Goal: Complete application form

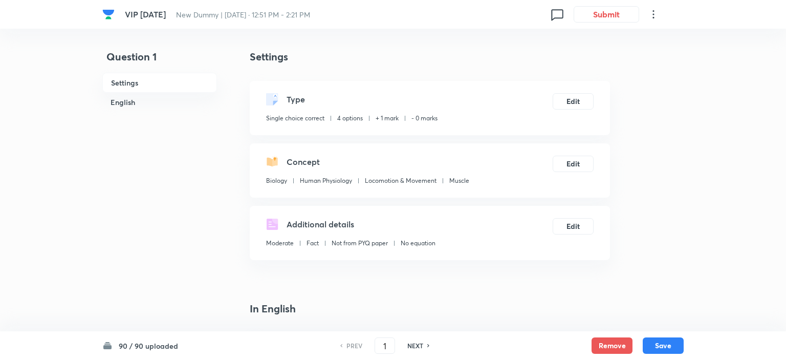
checkbox input "true"
click at [409, 341] on h6 "NEXT" at bounding box center [413, 345] width 16 height 9
type input "2"
checkbox input "true"
click at [409, 341] on h6 "NEXT" at bounding box center [413, 345] width 16 height 9
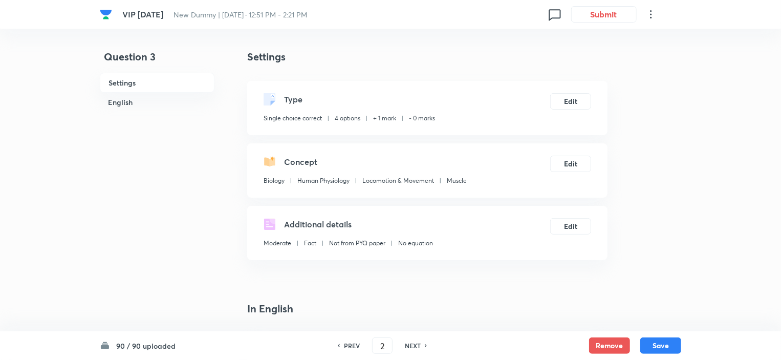
type input "3"
checkbox input "false"
checkbox input "true"
click at [409, 341] on h6 "NEXT" at bounding box center [413, 345] width 16 height 9
type input "4"
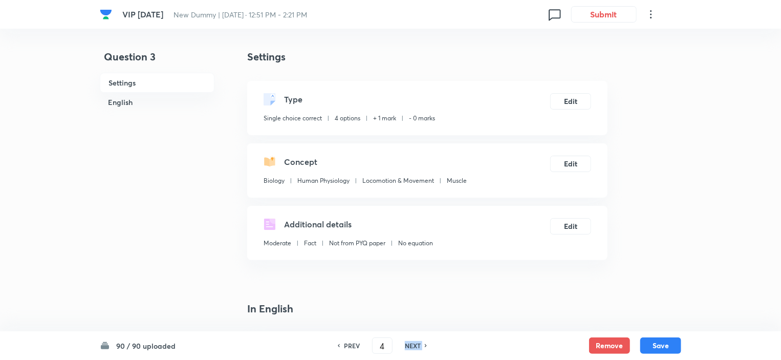
checkbox input "false"
checkbox input "true"
click at [409, 341] on h6 "NEXT" at bounding box center [413, 345] width 16 height 9
type input "5"
checkbox input "false"
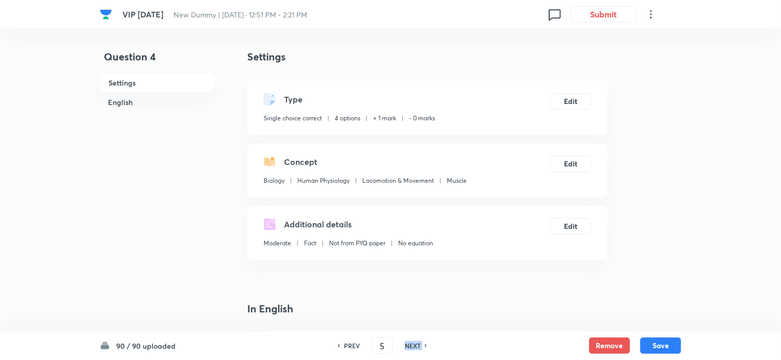
checkbox input "true"
click at [409, 341] on h6 "NEXT" at bounding box center [413, 345] width 16 height 9
type input "6"
checkbox input "false"
checkbox input "true"
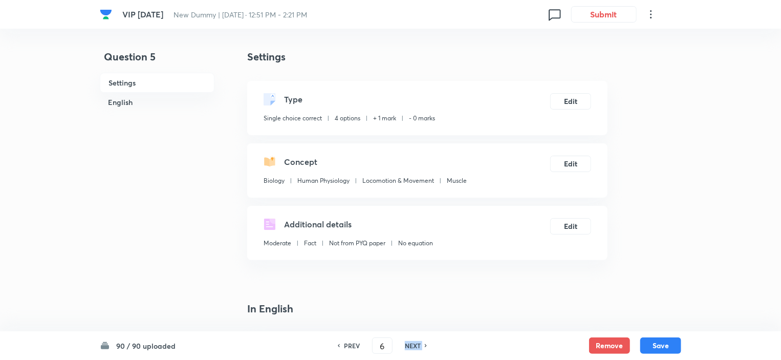
click at [409, 341] on h6 "NEXT" at bounding box center [413, 345] width 16 height 9
type input "7"
checkbox input "true"
click at [409, 341] on h6 "NEXT" at bounding box center [413, 345] width 16 height 9
type input "8"
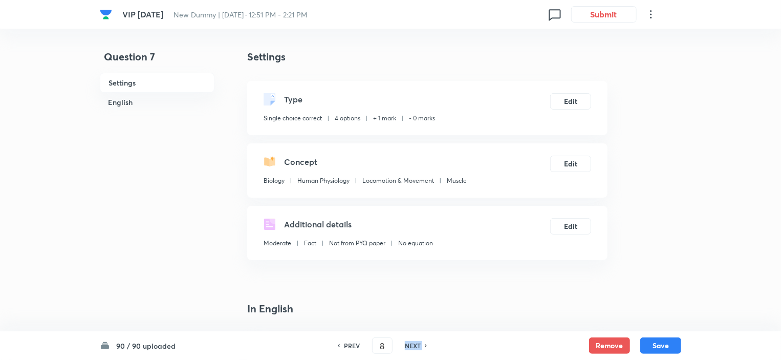
checkbox input "false"
checkbox input "true"
click at [409, 341] on h6 "NEXT" at bounding box center [413, 345] width 16 height 9
type input "9"
checkbox input "false"
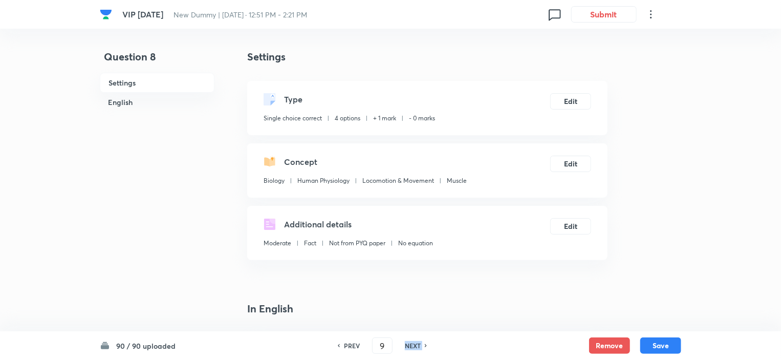
checkbox input "true"
click at [409, 341] on h6 "NEXT" at bounding box center [413, 345] width 16 height 9
type input "10"
checkbox input "false"
checkbox input "true"
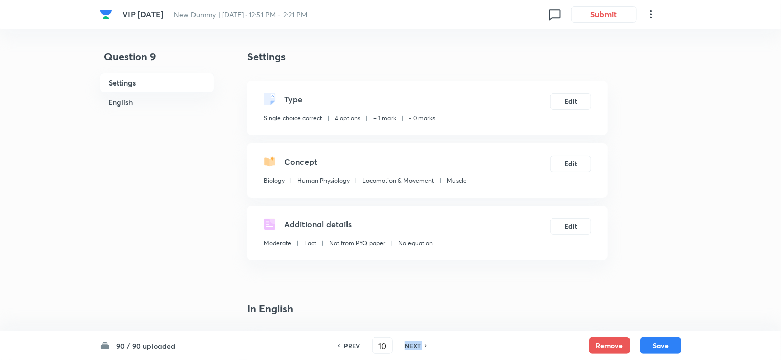
click at [409, 341] on h6 "NEXT" at bounding box center [413, 345] width 16 height 9
type input "11"
checkbox input "false"
checkbox input "true"
click at [409, 341] on h6 "NEXT" at bounding box center [413, 345] width 16 height 9
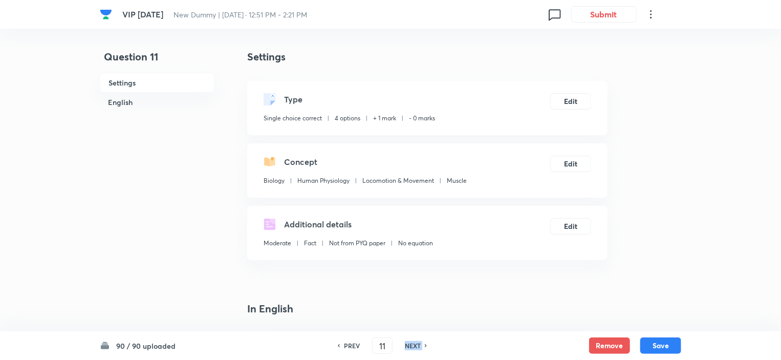
type input "12"
checkbox input "true"
click at [409, 341] on h6 "NEXT" at bounding box center [413, 345] width 16 height 9
type input "13"
checkbox input "false"
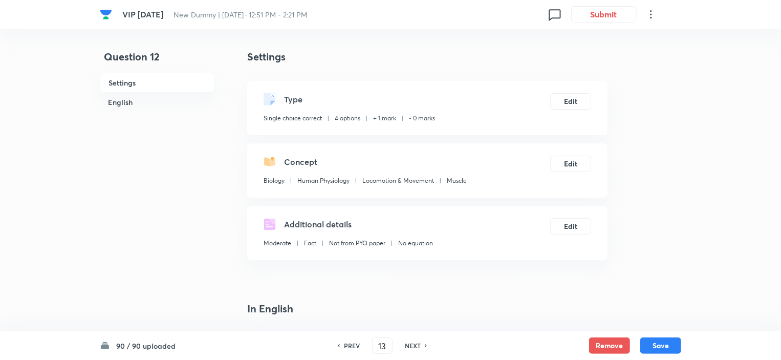
checkbox input "true"
click at [409, 341] on h6 "NEXT" at bounding box center [413, 345] width 16 height 9
type input "14"
checkbox input "false"
checkbox input "true"
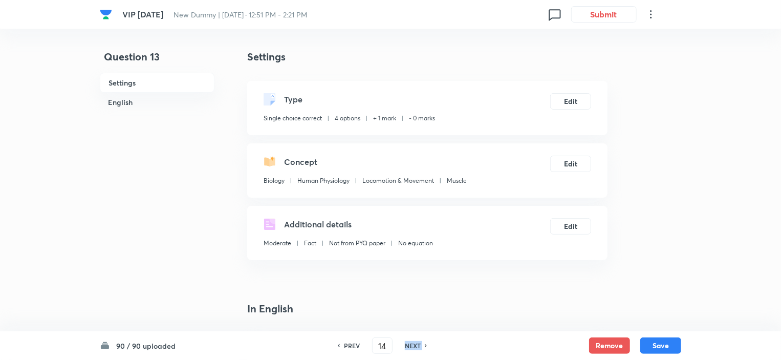
click at [409, 341] on h6 "NEXT" at bounding box center [413, 345] width 16 height 9
type input "15"
checkbox input "false"
checkbox input "true"
click at [409, 341] on h6 "NEXT" at bounding box center [413, 345] width 16 height 9
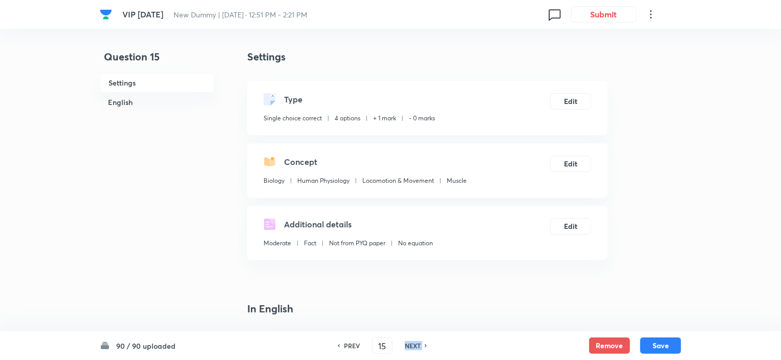
type input "16"
checkbox input "false"
checkbox input "true"
click at [409, 341] on h6 "NEXT" at bounding box center [413, 345] width 16 height 9
type input "17"
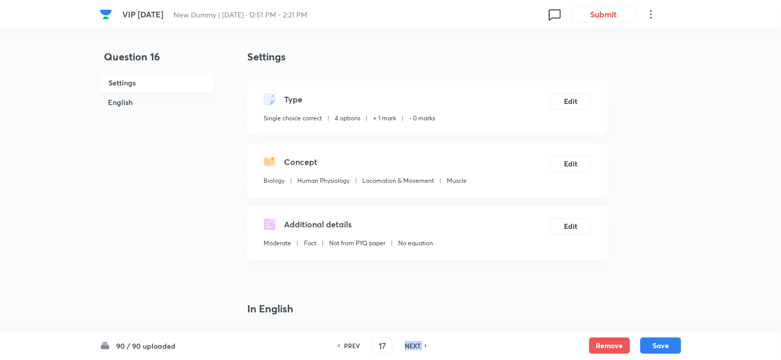
checkbox input "false"
checkbox input "true"
click at [409, 341] on h6 "NEXT" at bounding box center [413, 345] width 16 height 9
type input "18"
checkbox input "false"
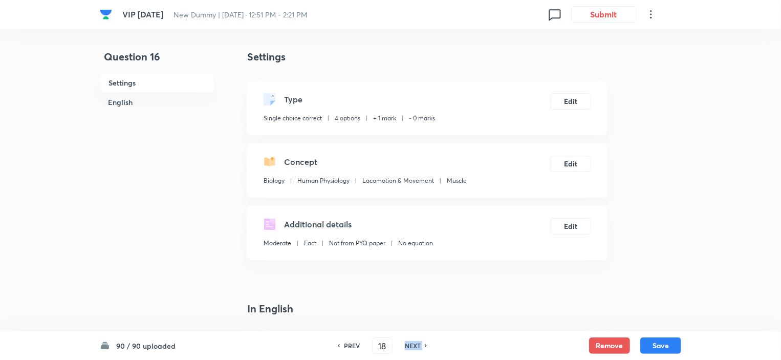
checkbox input "true"
click at [409, 341] on h6 "NEXT" at bounding box center [413, 345] width 16 height 9
type input "19"
checkbox input "true"
click at [409, 341] on h6 "NEXT" at bounding box center [413, 345] width 16 height 9
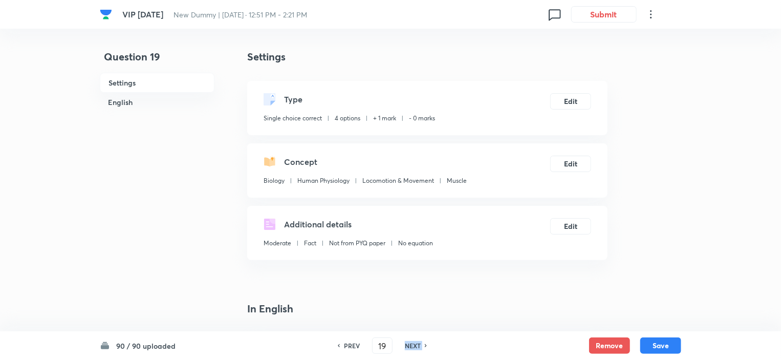
type input "20"
checkbox input "true"
click at [409, 341] on h6 "NEXT" at bounding box center [413, 345] width 16 height 9
type input "21"
checkbox input "false"
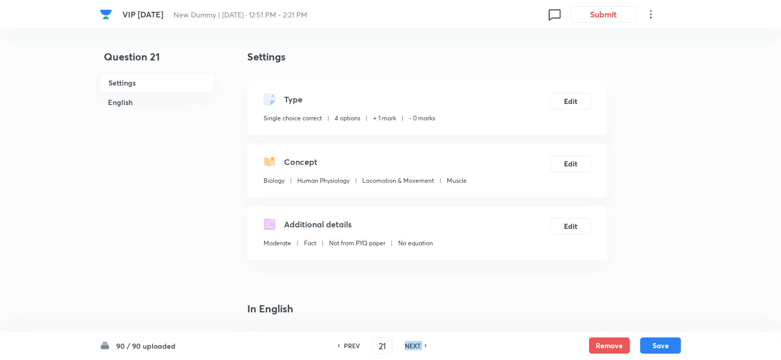
checkbox input "true"
click at [409, 341] on h6 "NEXT" at bounding box center [413, 345] width 16 height 9
type input "22"
checkbox input "false"
checkbox input "true"
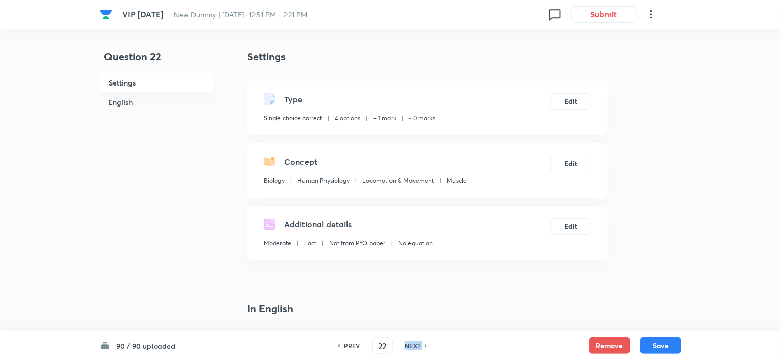
click at [409, 341] on h6 "NEXT" at bounding box center [413, 345] width 16 height 9
type input "23"
checkbox input "false"
checkbox input "true"
click at [409, 341] on h6 "NEXT" at bounding box center [413, 345] width 16 height 9
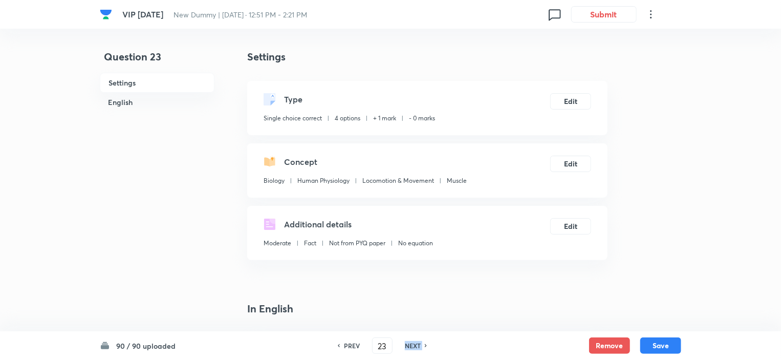
type input "24"
checkbox input "false"
checkbox input "true"
click at [409, 341] on h6 "NEXT" at bounding box center [413, 345] width 16 height 9
type input "25"
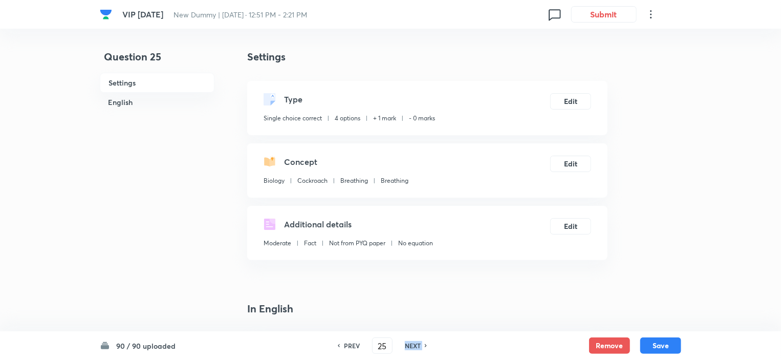
checkbox input "false"
checkbox input "true"
click at [409, 341] on h6 "NEXT" at bounding box center [413, 345] width 16 height 9
type input "26"
checkbox input "true"
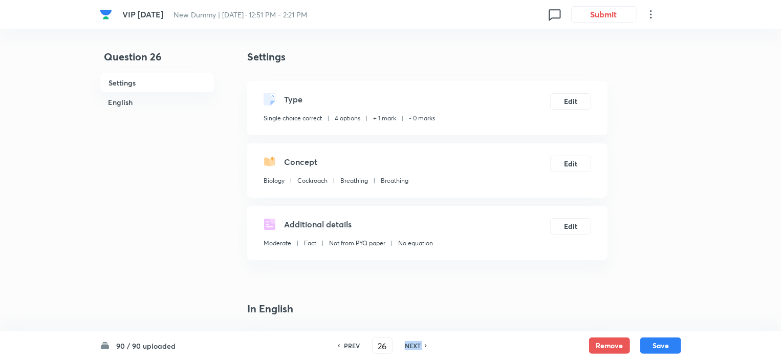
click at [409, 341] on h6 "NEXT" at bounding box center [413, 345] width 16 height 9
type input "27"
checkbox input "false"
checkbox input "true"
click at [409, 341] on h6 "NEXT" at bounding box center [413, 345] width 16 height 9
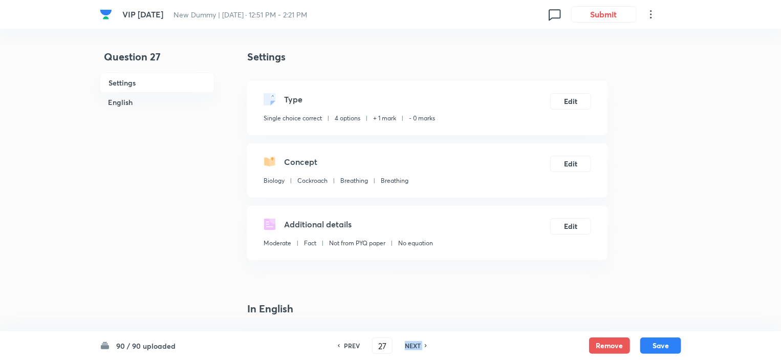
type input "28"
checkbox input "false"
checkbox input "true"
click at [409, 341] on h6 "NEXT" at bounding box center [413, 345] width 16 height 9
type input "29"
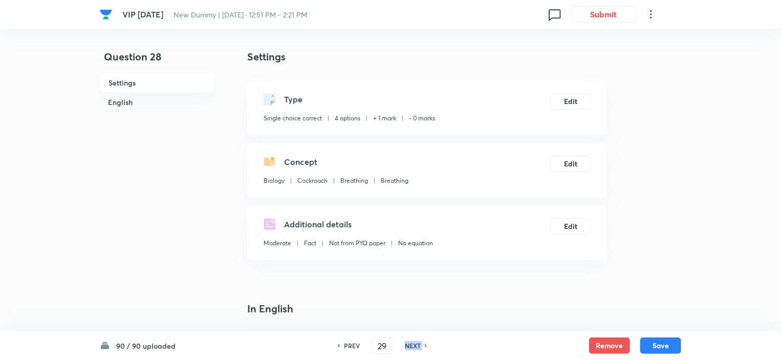
checkbox input "false"
checkbox input "true"
click at [409, 341] on h6 "NEXT" at bounding box center [413, 345] width 16 height 9
type input "30"
checkbox input "false"
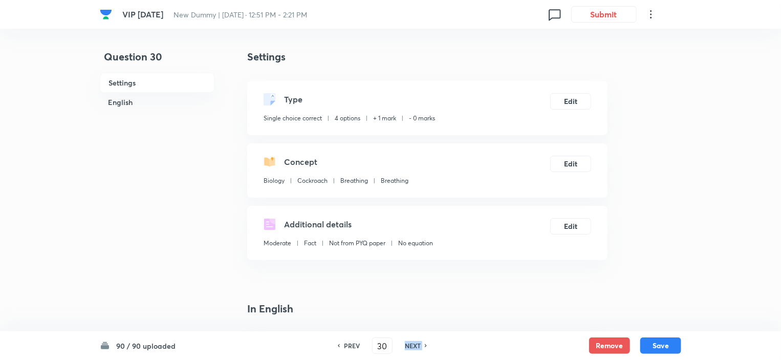
checkbox input "true"
click at [409, 341] on h6 "NEXT" at bounding box center [413, 345] width 16 height 9
type input "31"
checkbox input "false"
checkbox input "true"
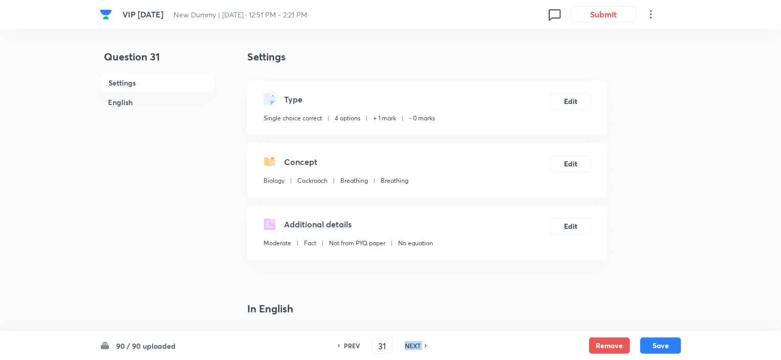
click at [409, 341] on h6 "NEXT" at bounding box center [413, 345] width 16 height 9
type input "32"
checkbox input "false"
checkbox input "true"
click at [409, 341] on h6 "NEXT" at bounding box center [413, 345] width 16 height 9
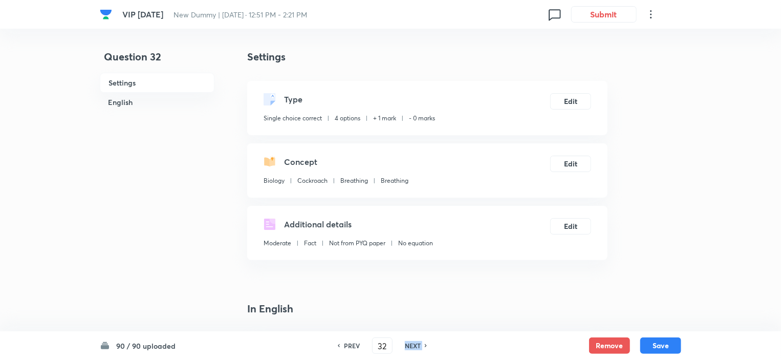
type input "33"
checkbox input "true"
click at [409, 341] on h6 "NEXT" at bounding box center [413, 345] width 16 height 9
type input "34"
checkbox input "false"
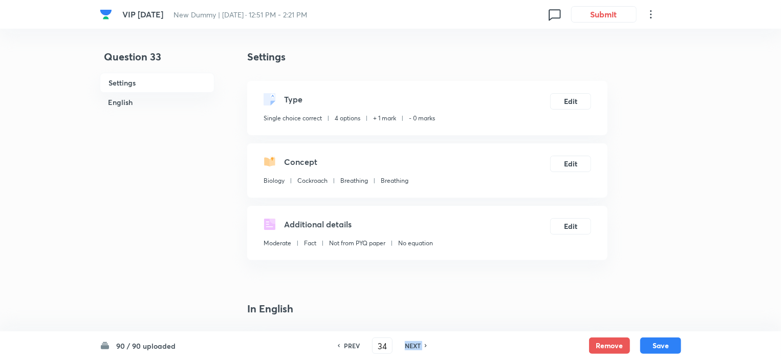
checkbox input "true"
click at [409, 341] on h6 "NEXT" at bounding box center [413, 345] width 16 height 9
type input "35"
checkbox input "false"
checkbox input "true"
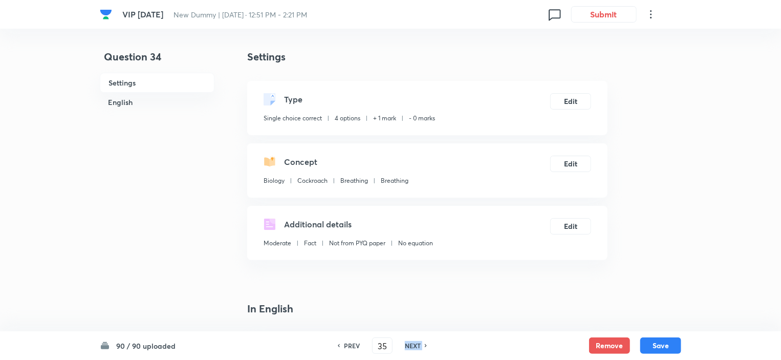
click at [409, 341] on h6 "NEXT" at bounding box center [413, 345] width 16 height 9
type input "36"
checkbox input "false"
checkbox input "true"
click at [409, 341] on h6 "NEXT" at bounding box center [413, 345] width 16 height 9
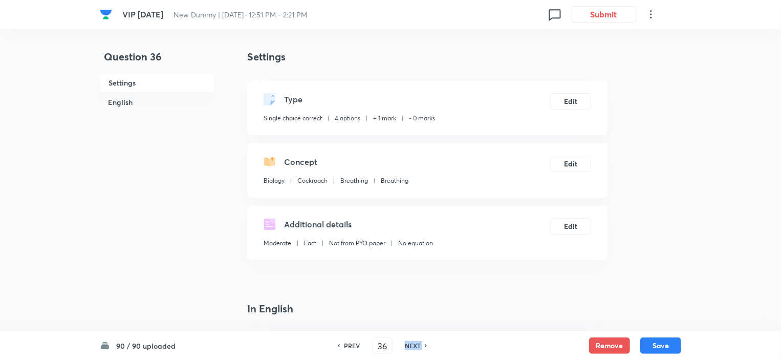
type input "37"
checkbox input "false"
checkbox input "true"
click at [409, 341] on h6 "NEXT" at bounding box center [413, 345] width 16 height 9
type input "38"
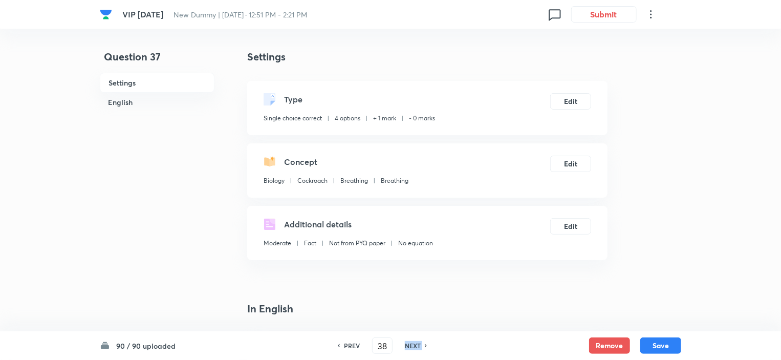
checkbox input "false"
checkbox input "true"
click at [409, 341] on h6 "NEXT" at bounding box center [413, 345] width 16 height 9
type input "39"
checkbox input "false"
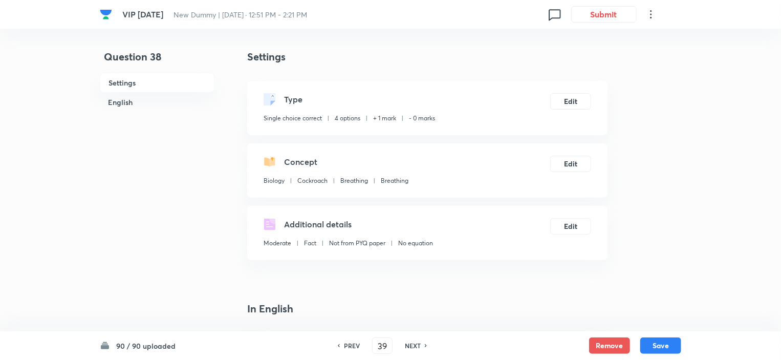
checkbox input "true"
click at [409, 341] on h6 "NEXT" at bounding box center [413, 345] width 16 height 9
type input "40"
checkbox input "true"
click at [409, 341] on h6 "NEXT" at bounding box center [413, 345] width 16 height 9
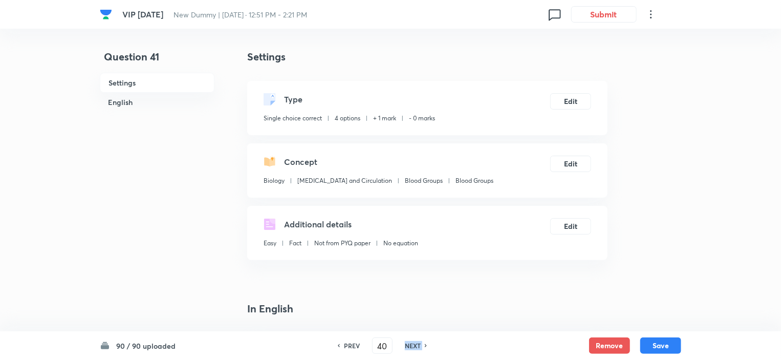
type input "41"
checkbox input "false"
checkbox input "true"
click at [409, 341] on h6 "NEXT" at bounding box center [413, 345] width 16 height 9
type input "42"
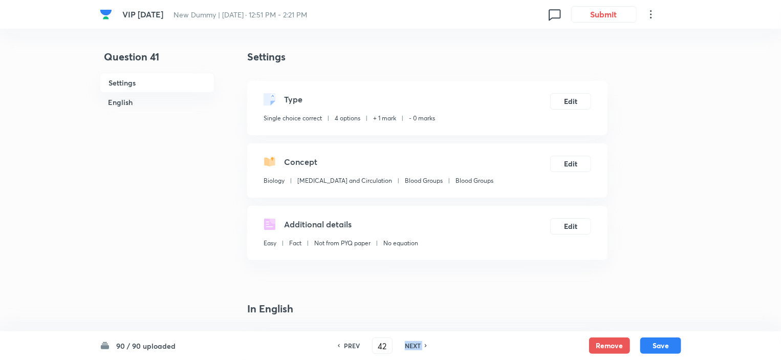
checkbox input "false"
checkbox input "true"
click at [409, 341] on h6 "NEXT" at bounding box center [413, 345] width 16 height 9
type input "43"
checkbox input "false"
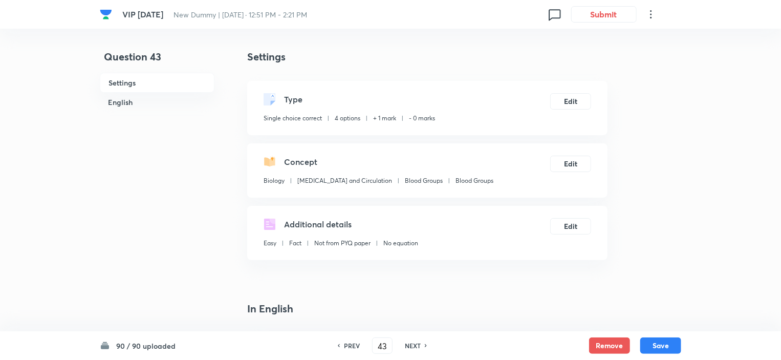
checkbox input "true"
click at [409, 341] on h6 "NEXT" at bounding box center [413, 345] width 16 height 9
type input "44"
checkbox input "false"
checkbox input "true"
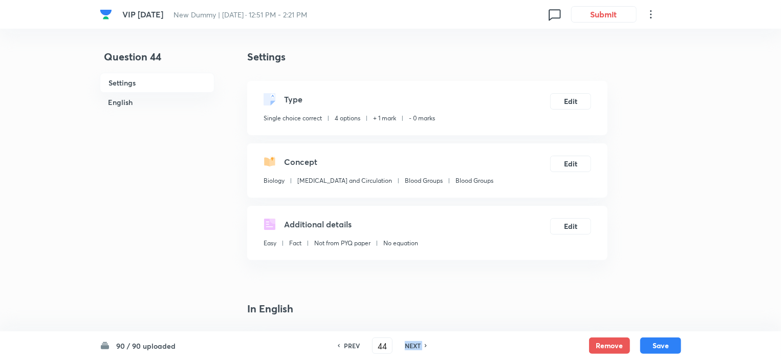
click at [409, 341] on h6 "NEXT" at bounding box center [413, 345] width 16 height 9
type input "45"
checkbox input "false"
checkbox input "true"
click at [409, 341] on h6 "NEXT" at bounding box center [413, 345] width 16 height 9
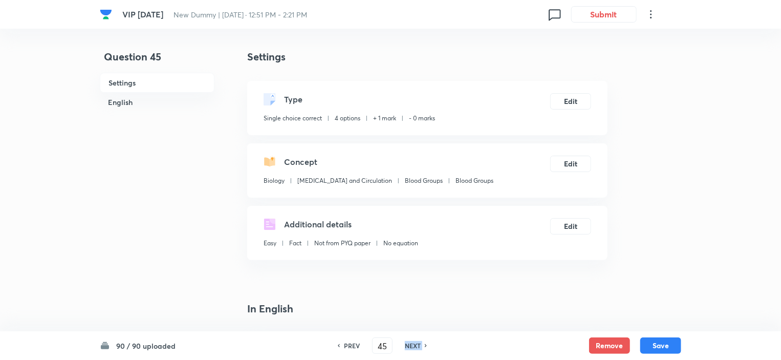
type input "46"
checkbox input "false"
checkbox input "true"
click at [409, 341] on h6 "NEXT" at bounding box center [413, 345] width 16 height 9
type input "47"
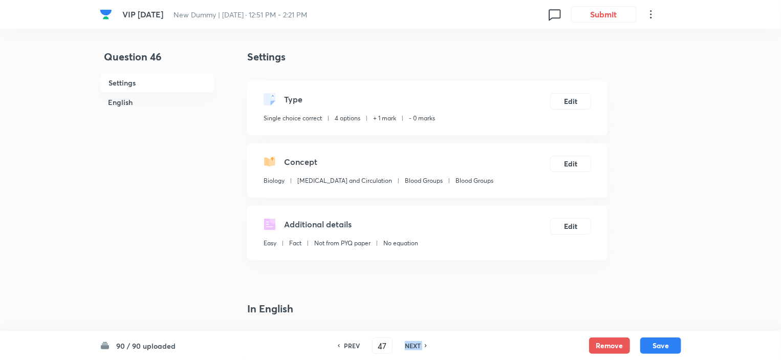
checkbox input "false"
checkbox input "true"
click at [409, 341] on h6 "NEXT" at bounding box center [413, 345] width 16 height 9
type input "48"
checkbox input "false"
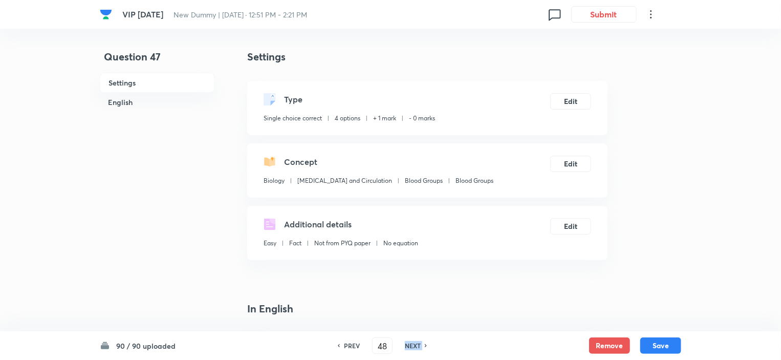
checkbox input "true"
click at [409, 341] on h6 "NEXT" at bounding box center [413, 345] width 16 height 9
type input "49"
checkbox input "false"
checkbox input "true"
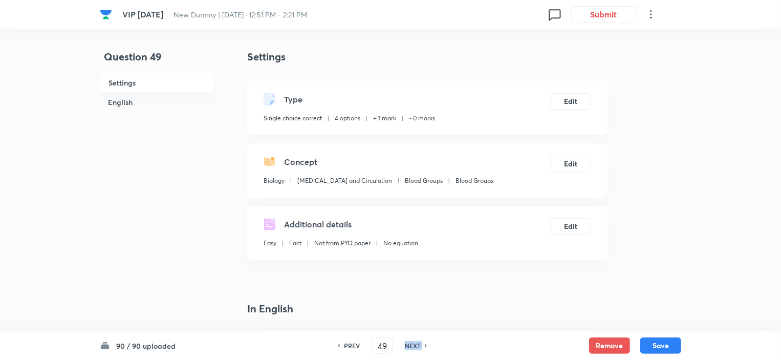
click at [409, 341] on h6 "NEXT" at bounding box center [413, 345] width 16 height 9
type input "50"
checkbox input "false"
checkbox input "true"
click at [409, 341] on h6 "NEXT" at bounding box center [413, 345] width 16 height 9
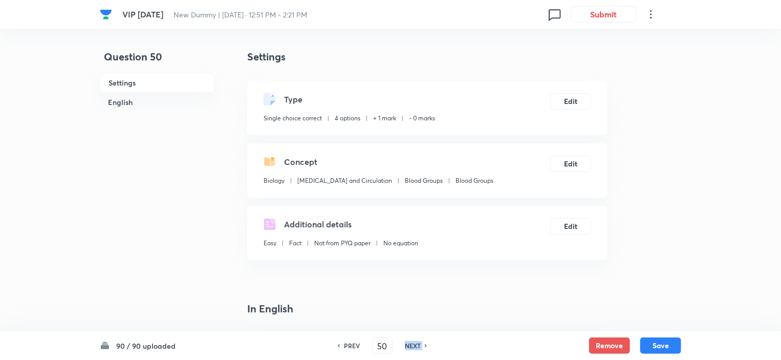
type input "51"
checkbox input "false"
checkbox input "true"
click at [409, 341] on h6 "NEXT" at bounding box center [413, 345] width 16 height 9
type input "52"
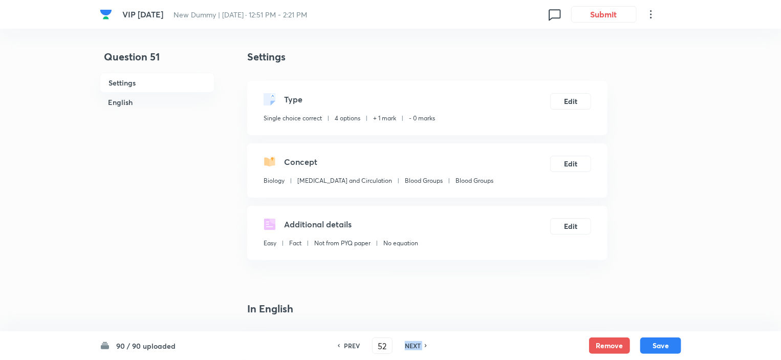
checkbox input "true"
click at [409, 341] on h6 "NEXT" at bounding box center [413, 345] width 16 height 9
type input "53"
checkbox input "true"
click at [409, 341] on h6 "NEXT" at bounding box center [413, 345] width 16 height 9
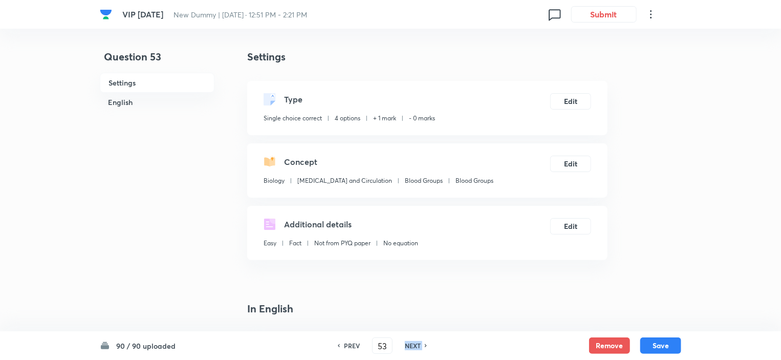
type input "54"
checkbox input "false"
checkbox input "true"
click at [409, 341] on h6 "NEXT" at bounding box center [413, 345] width 16 height 9
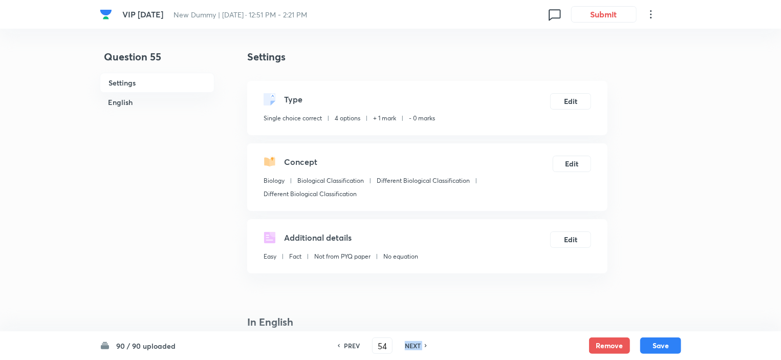
type input "55"
checkbox input "false"
checkbox input "true"
click at [409, 341] on h6 "NEXT" at bounding box center [413, 345] width 16 height 9
type input "56"
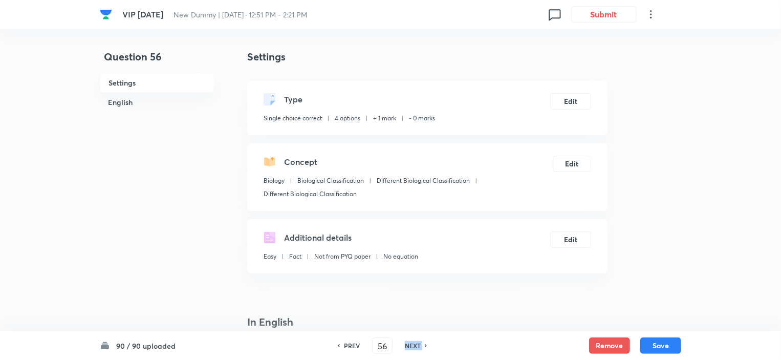
checkbox input "true"
click at [409, 341] on h6 "NEXT" at bounding box center [413, 345] width 16 height 9
type input "57"
checkbox input "true"
click at [409, 341] on h6 "NEXT" at bounding box center [413, 345] width 16 height 9
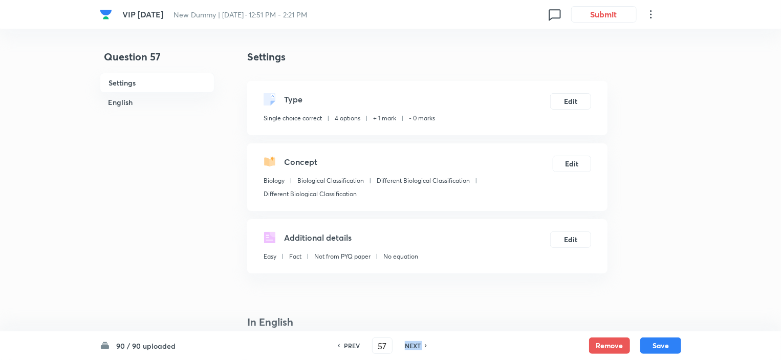
type input "58"
checkbox input "false"
checkbox input "true"
click at [409, 341] on h6 "NEXT" at bounding box center [413, 345] width 16 height 9
type input "59"
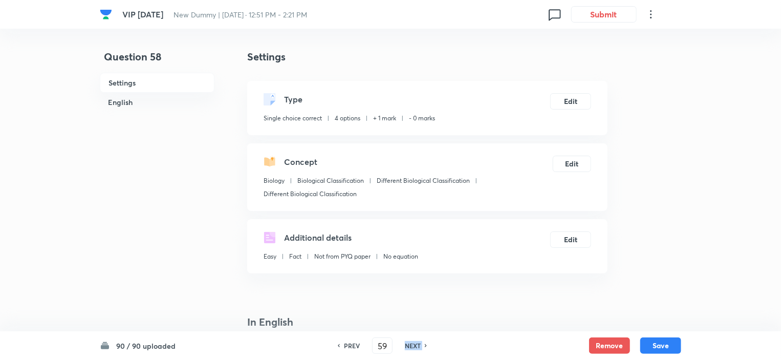
checkbox input "false"
checkbox input "true"
click at [409, 341] on h6 "NEXT" at bounding box center [413, 345] width 16 height 9
type input "60"
checkbox input "false"
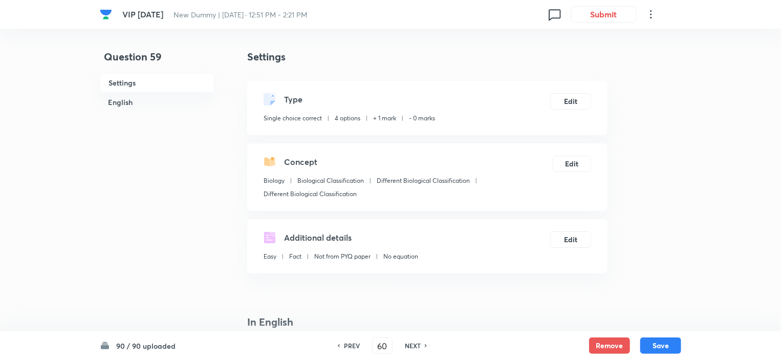
checkbox input "true"
click at [409, 341] on h6 "NEXT" at bounding box center [413, 345] width 16 height 9
type input "61"
checkbox input "false"
checkbox input "true"
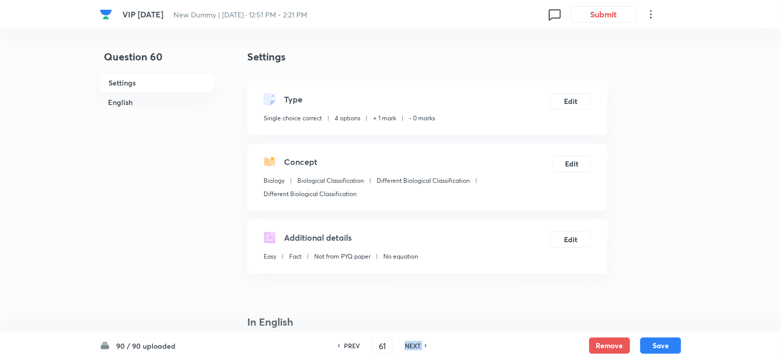
click at [409, 341] on h6 "NEXT" at bounding box center [413, 345] width 16 height 9
type input "62"
checkbox input "false"
checkbox input "true"
